Goal: Task Accomplishment & Management: Manage account settings

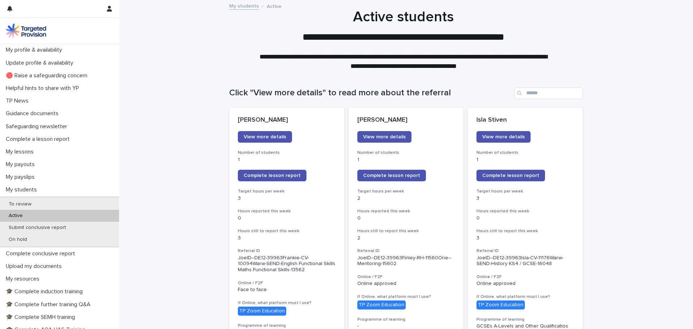
scroll to position [72, 0]
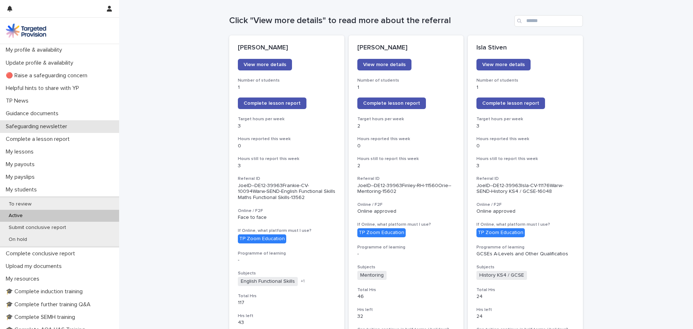
click at [66, 129] on p "Safeguarding newsletter" at bounding box center [38, 126] width 70 height 7
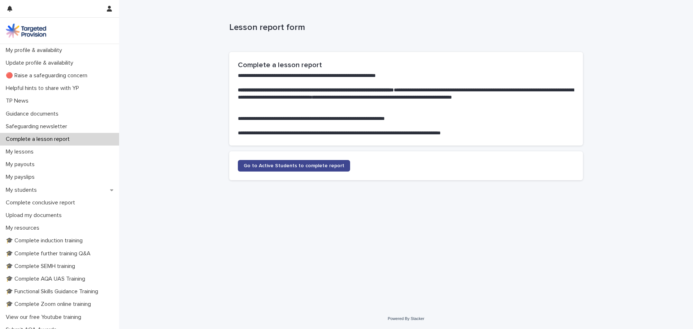
click at [267, 171] on link "Go to Active Students to complete report" at bounding box center [294, 166] width 112 height 12
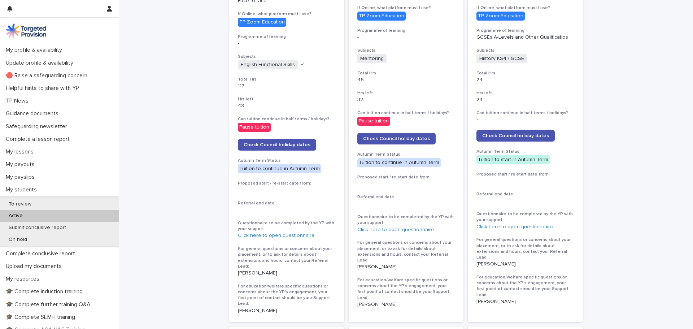
scroll to position [506, 0]
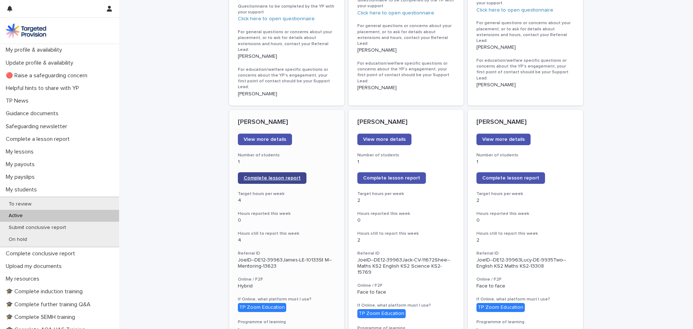
click at [282, 176] on span "Complete lesson report" at bounding box center [272, 178] width 57 height 5
click at [9, 158] on div "My payouts" at bounding box center [59, 164] width 119 height 13
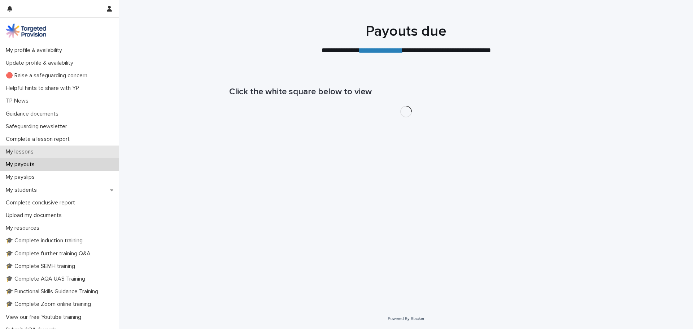
click at [12, 152] on p "My lessons" at bounding box center [21, 151] width 36 height 7
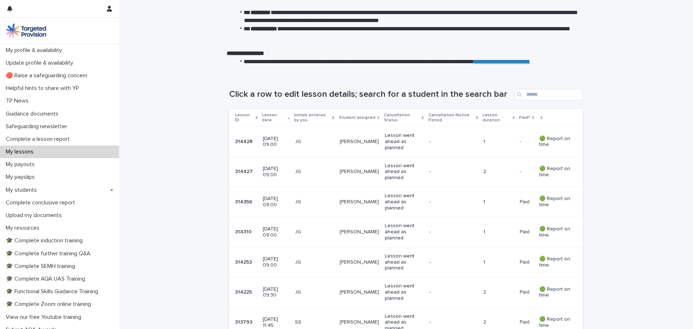
scroll to position [108, 0]
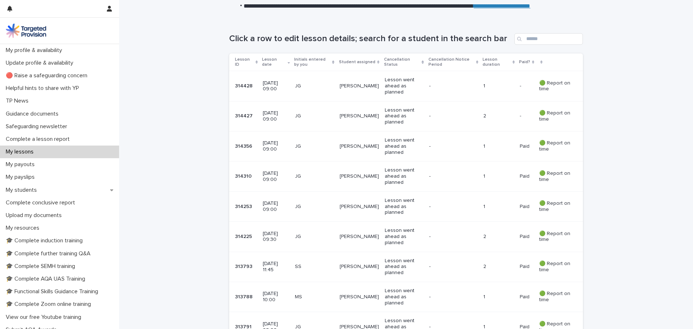
click at [369, 117] on p "[PERSON_NAME]" at bounding box center [359, 116] width 39 height 6
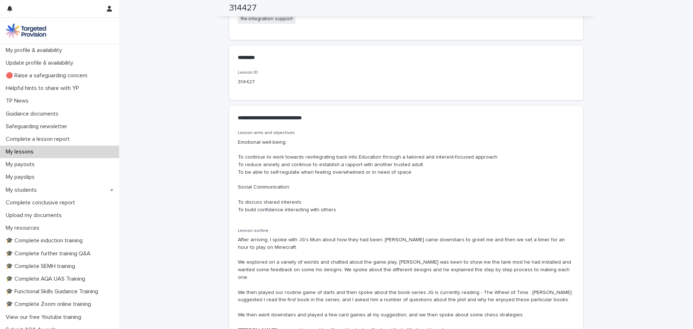
scroll to position [397, 0]
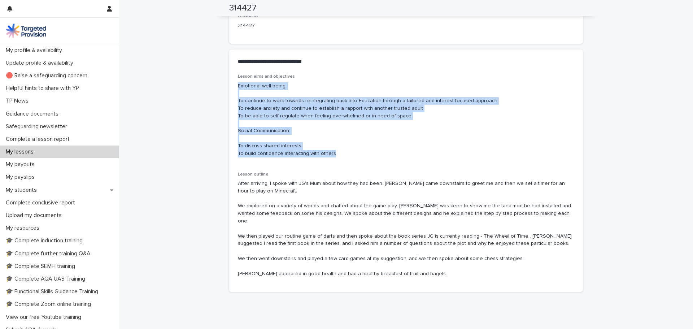
drag, startPoint x: 343, startPoint y: 159, endPoint x: 234, endPoint y: 88, distance: 130.8
click at [234, 88] on div "Lesson aims and objectives Emotional well-being: To continue to work towards re…" at bounding box center [406, 183] width 354 height 218
copy p "Emotional well-being: To continue to work towards reintegrating back into Educa…"
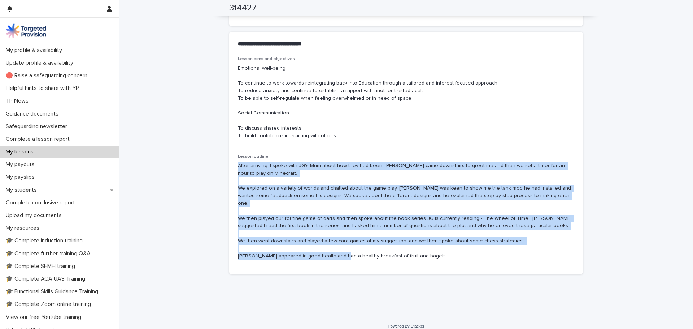
drag, startPoint x: 417, startPoint y: 246, endPoint x: 218, endPoint y: 169, distance: 213.0
copy p "After arriving, I spoke with JG's Mum about how they had been. [PERSON_NAME] ca…"
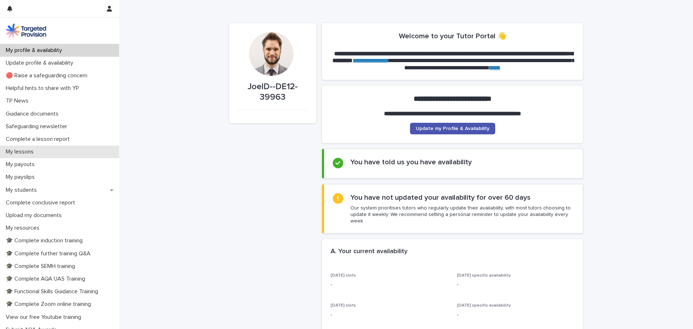
click at [45, 154] on div "My lessons" at bounding box center [59, 152] width 119 height 13
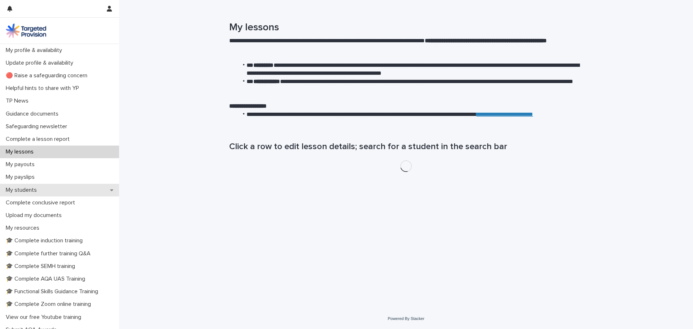
click at [34, 187] on p "My students" at bounding box center [23, 190] width 40 height 7
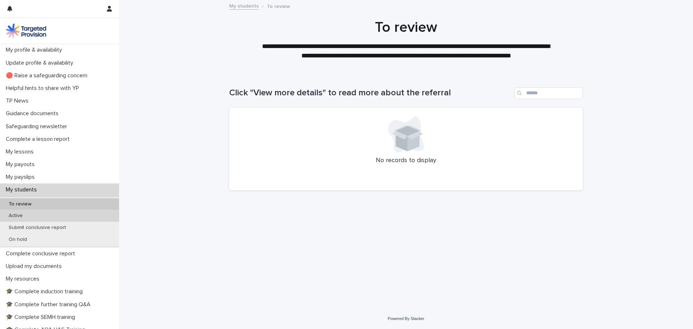
click at [49, 219] on div "Active" at bounding box center [59, 216] width 119 height 12
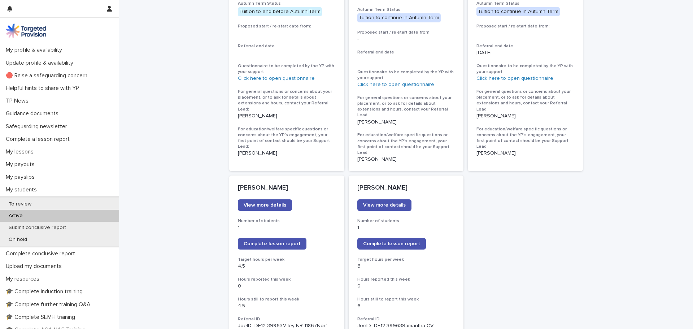
scroll to position [939, 0]
